Goal: Task Accomplishment & Management: Complete application form

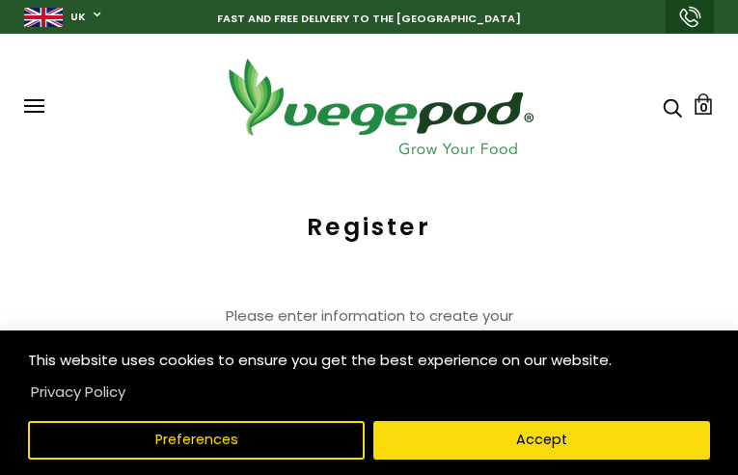
type input "bMNcMqEHxZpoPS"
type input "djFYNZOHQBV"
type input "mexixaxuqun272@gmail.com"
